Goal: Information Seeking & Learning: Learn about a topic

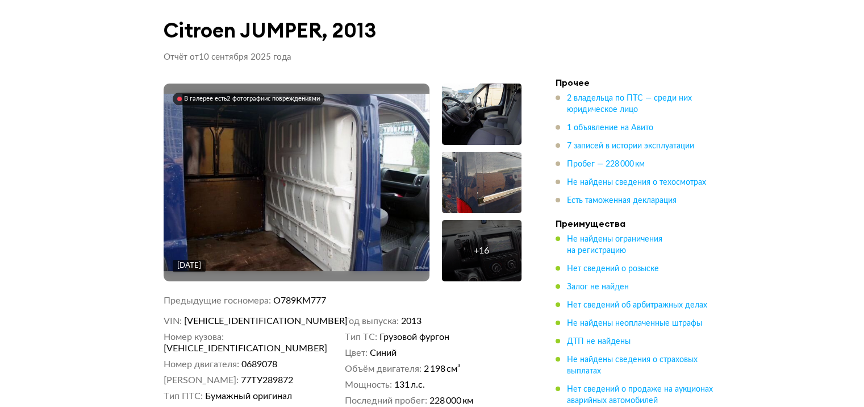
click at [270, 167] on img at bounding box center [297, 182] width 266 height 177
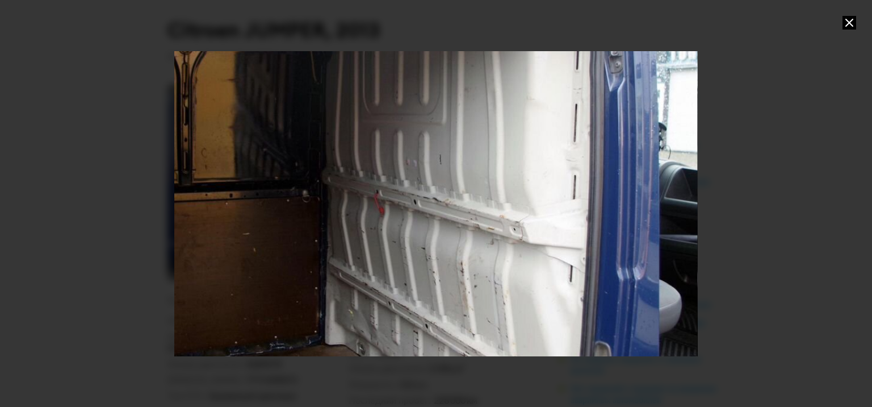
click at [322, 212] on div "Go to Slide 1" at bounding box center [417, 204] width 879 height 512
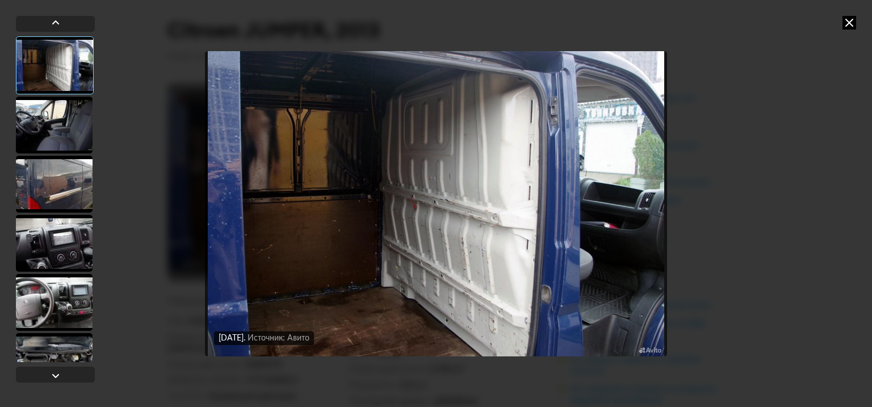
click at [57, 135] on div at bounding box center [54, 125] width 77 height 57
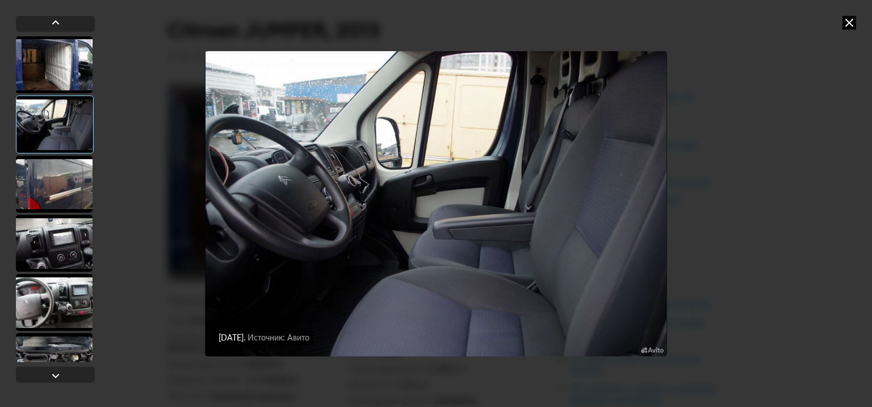
click at [59, 172] on div at bounding box center [54, 184] width 77 height 57
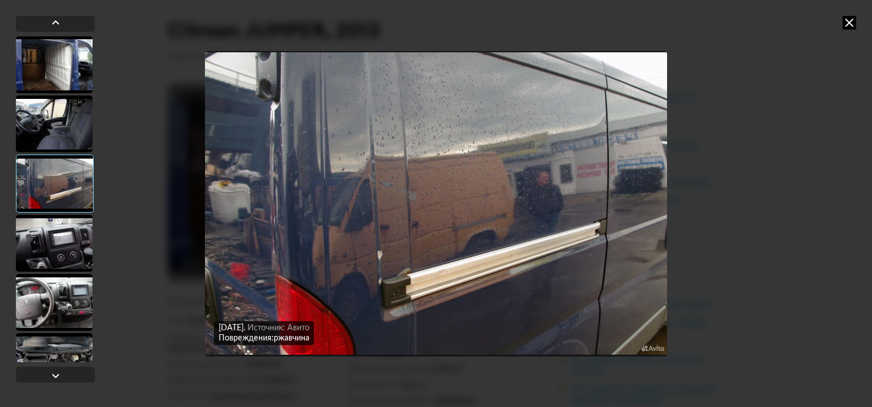
click at [59, 239] on div at bounding box center [54, 243] width 77 height 57
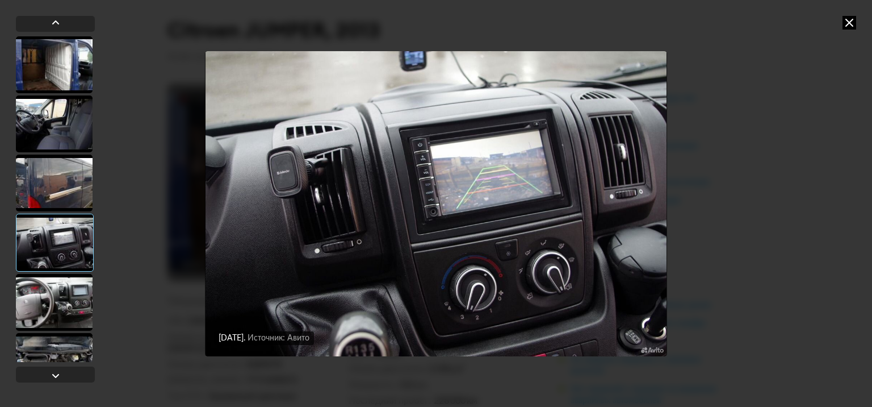
click at [55, 306] on div at bounding box center [54, 302] width 77 height 57
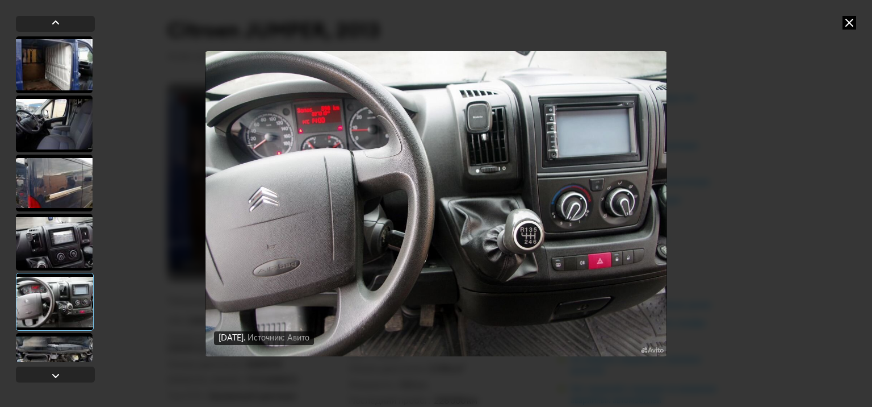
click at [55, 349] on div at bounding box center [54, 361] width 77 height 57
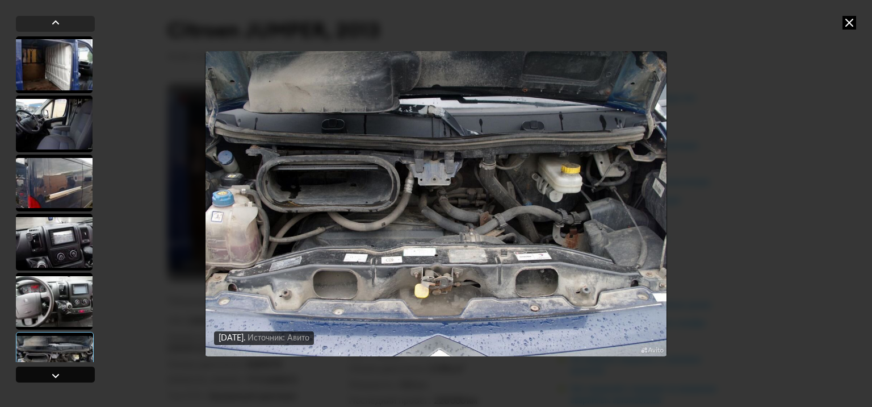
click at [49, 377] on div at bounding box center [56, 376] width 14 height 14
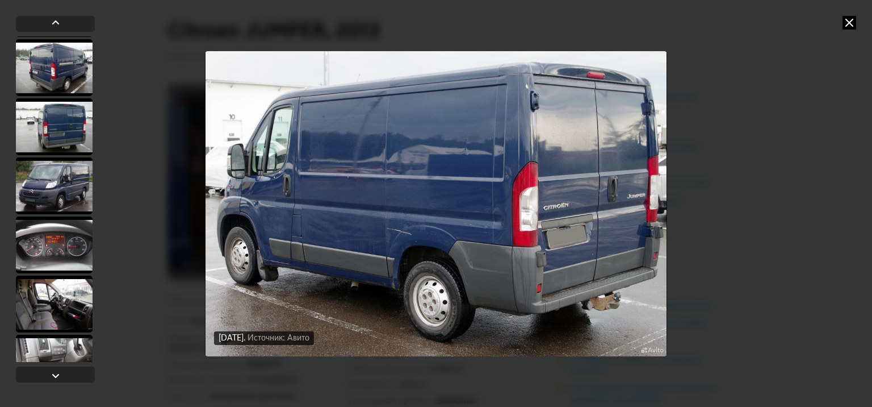
scroll to position [472, 0]
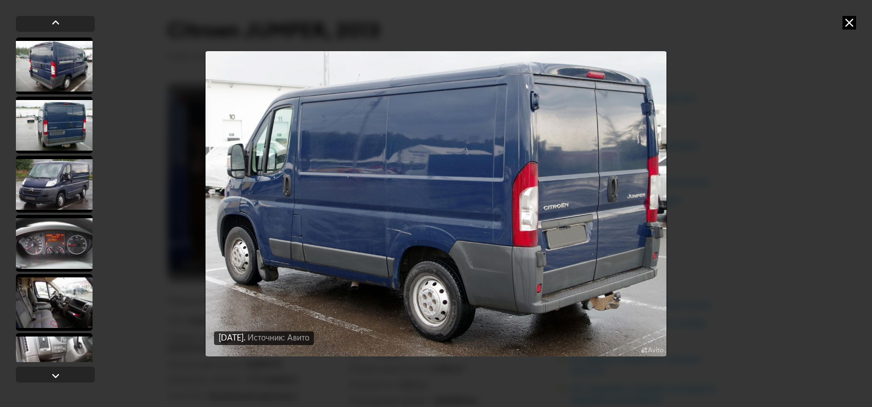
click at [61, 289] on div at bounding box center [54, 302] width 77 height 57
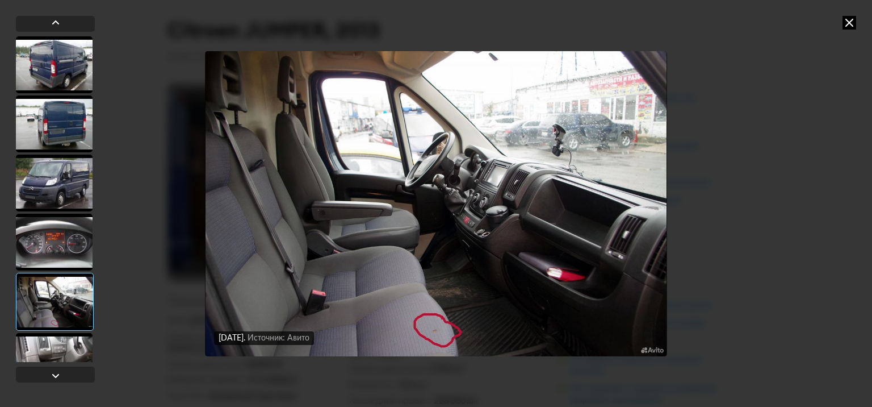
scroll to position [471, 0]
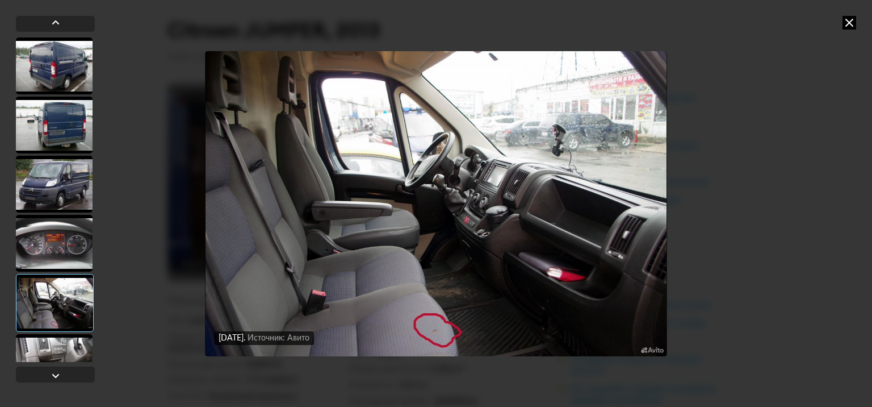
click at [58, 338] on div at bounding box center [54, 362] width 77 height 57
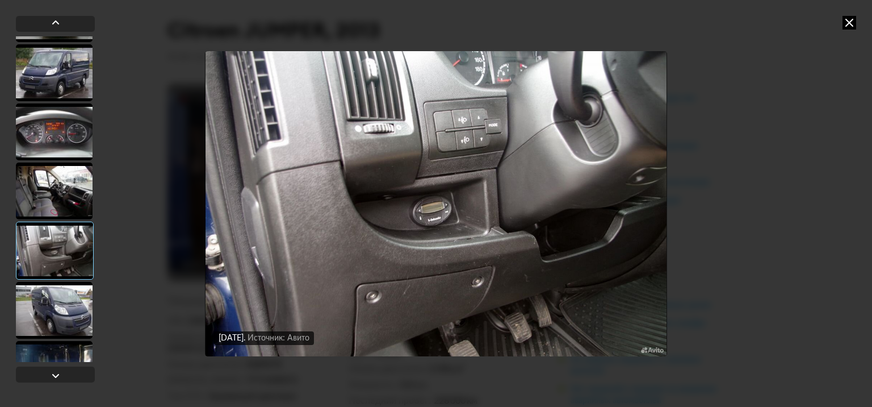
scroll to position [585, 0]
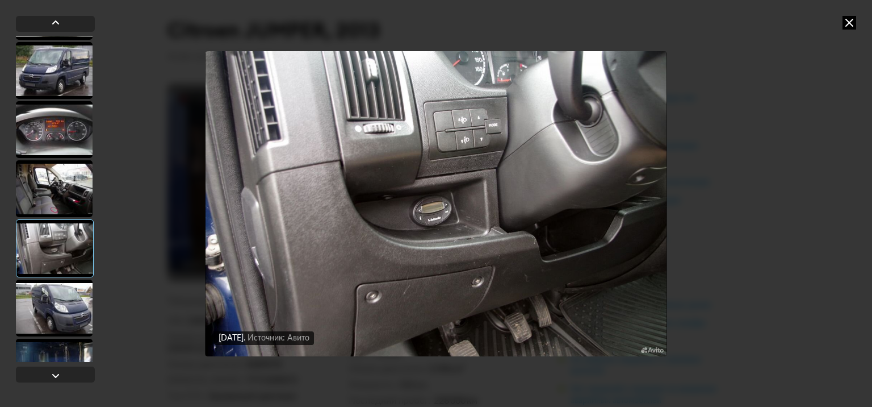
click at [59, 323] on div at bounding box center [54, 307] width 77 height 57
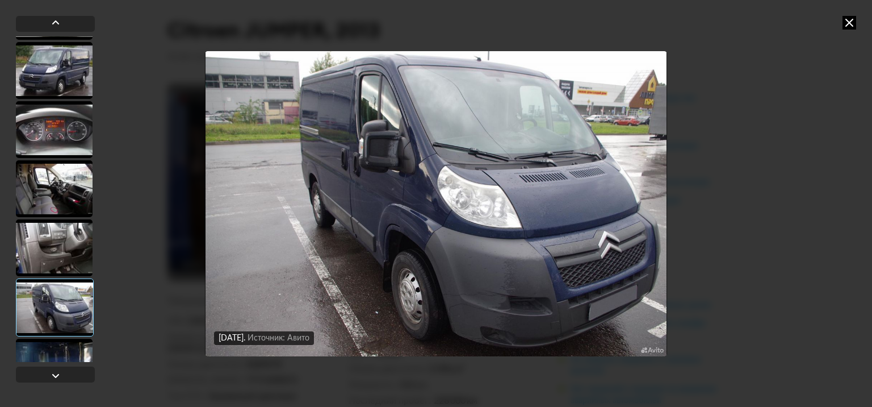
click at [60, 344] on div at bounding box center [54, 366] width 77 height 57
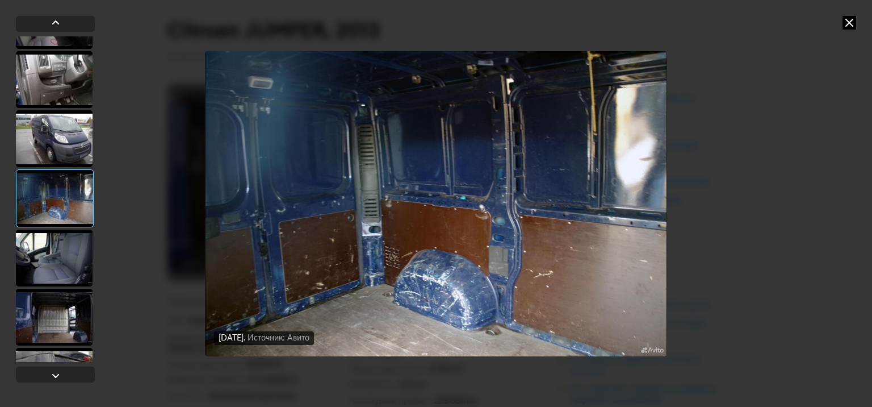
scroll to position [755, 0]
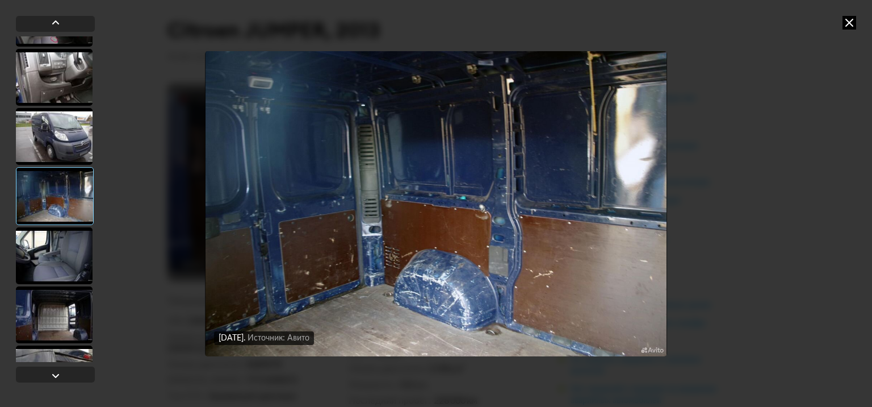
click at [57, 342] on div at bounding box center [54, 314] width 77 height 57
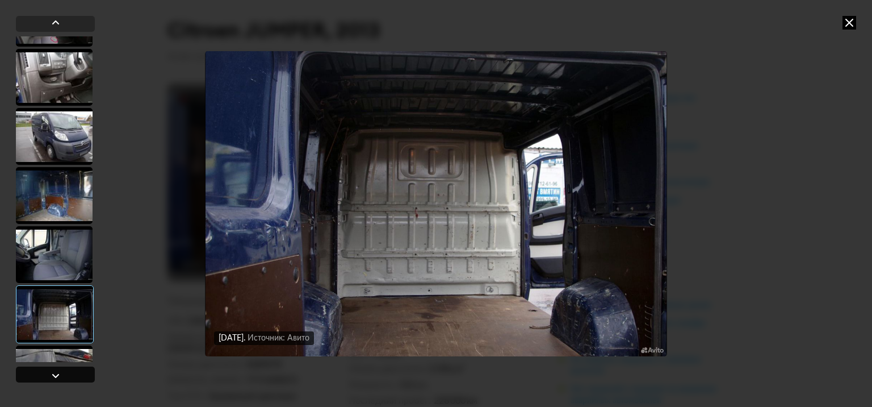
click at [52, 376] on div at bounding box center [56, 376] width 14 height 14
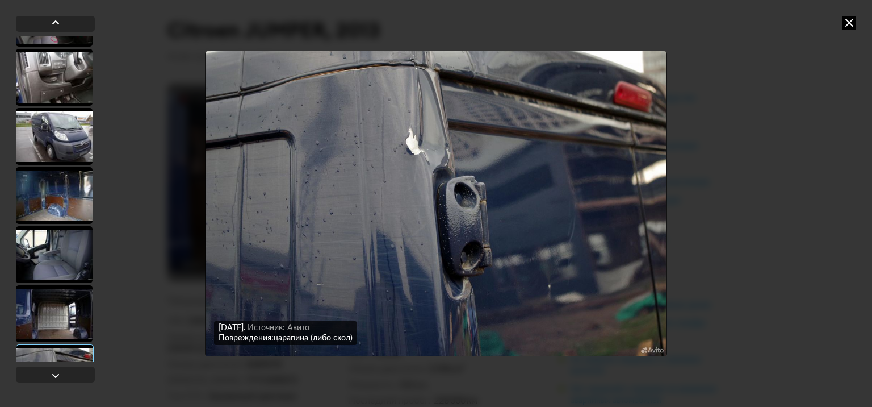
scroll to position [797, 0]
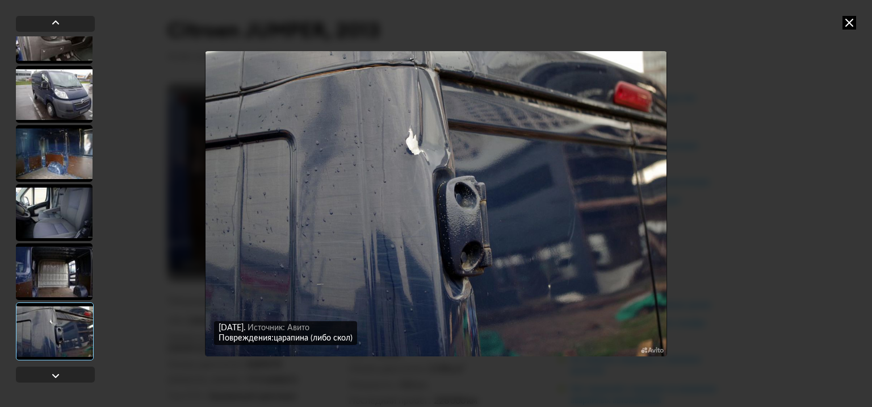
click at [58, 332] on div at bounding box center [55, 331] width 78 height 58
click at [56, 379] on div at bounding box center [56, 376] width 14 height 14
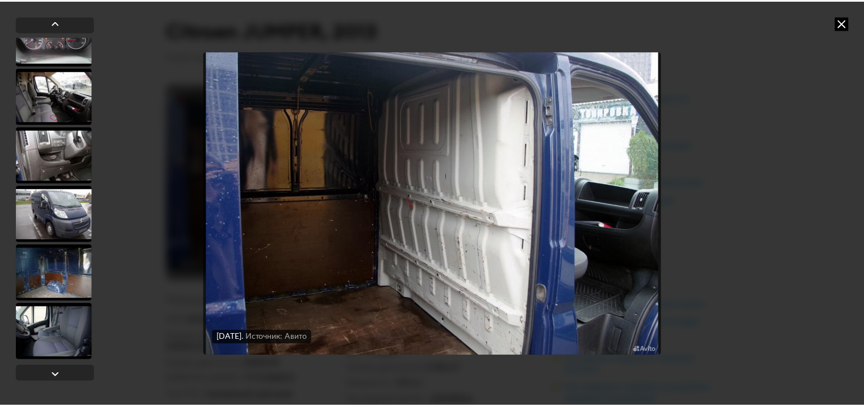
scroll to position [681, 0]
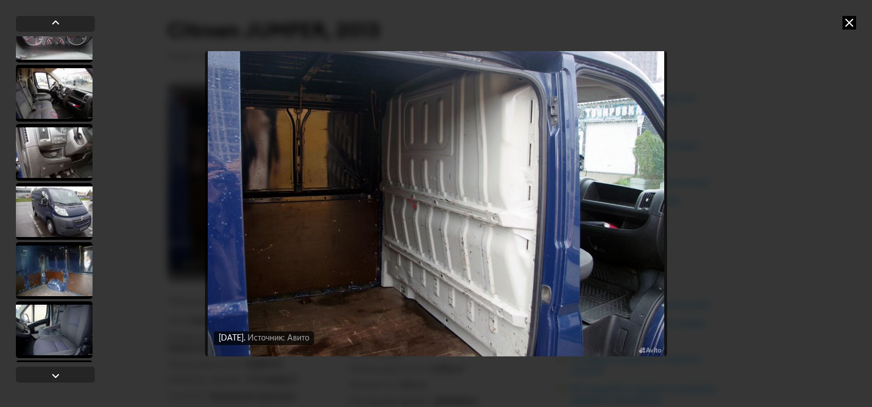
click at [845, 23] on icon at bounding box center [850, 23] width 14 height 14
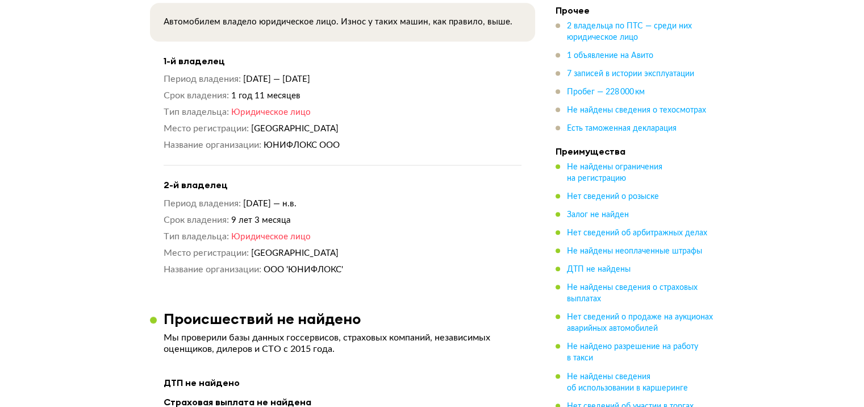
scroll to position [1136, 0]
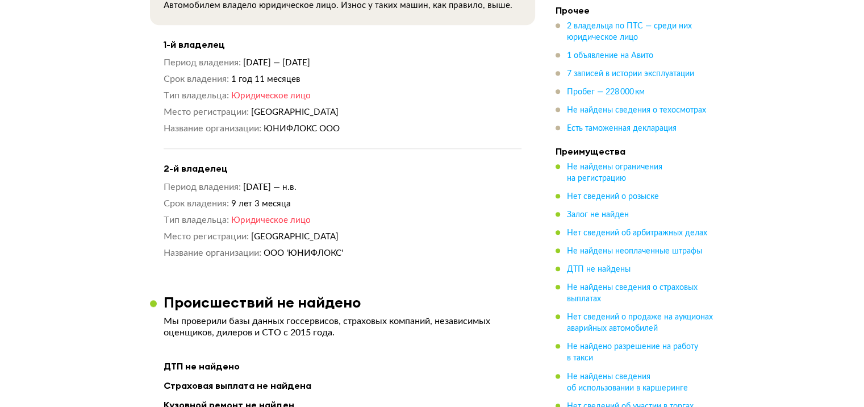
click at [365, 247] on dd "ООО 'ЮНИФЛОКС'" at bounding box center [393, 253] width 258 height 12
drag, startPoint x: 363, startPoint y: 239, endPoint x: 273, endPoint y: 242, distance: 90.9
click at [273, 247] on dd "ООО 'ЮНИФЛОКС'" at bounding box center [393, 253] width 258 height 12
copy span "ООО 'ЮНИФЛОКС'"
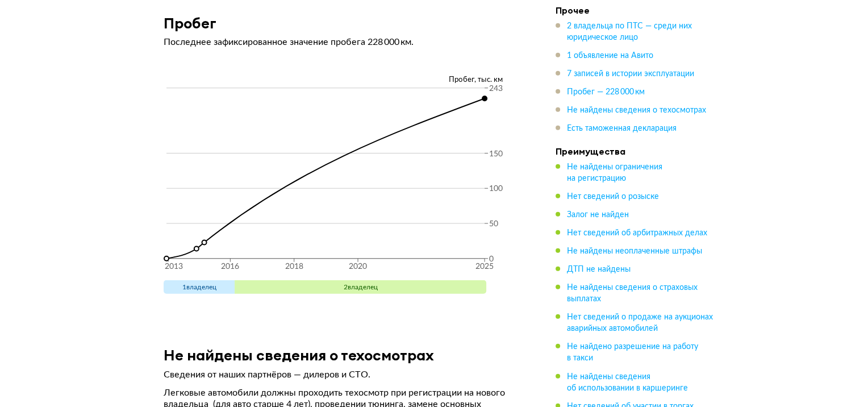
scroll to position [3127, 0]
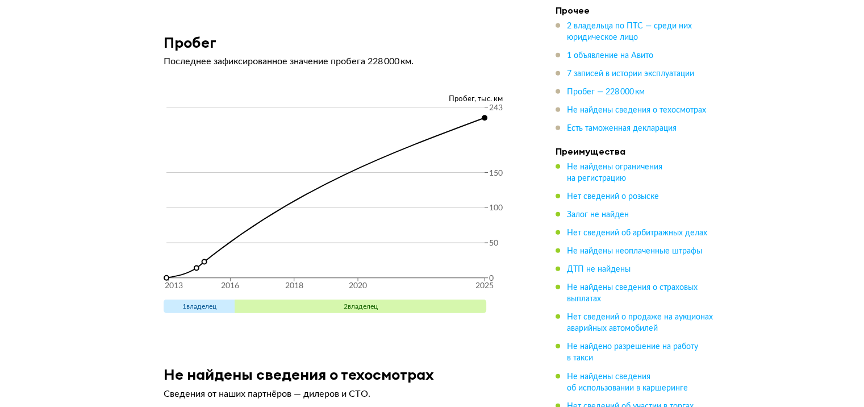
click at [345, 303] on span "2 владелец" at bounding box center [361, 306] width 34 height 7
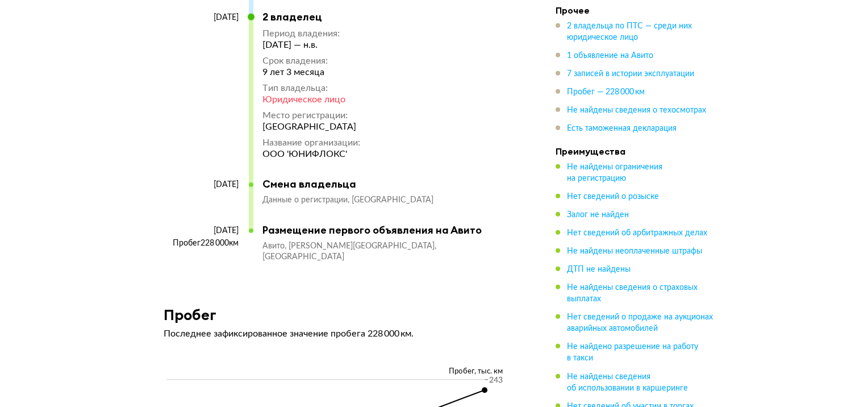
scroll to position [2853, 0]
